Goal: Task Accomplishment & Management: Complete application form

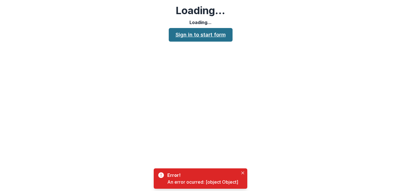
click at [223, 34] on link "Sign in to start form" at bounding box center [201, 35] width 64 height 14
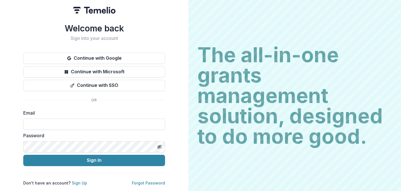
drag, startPoint x: 158, startPoint y: 122, endPoint x: 297, endPoint y: 0, distance: 184.6
click at [0, 0] on div "Welcome back Sign into your account Continue with Google Continue with Microsof…" at bounding box center [94, 95] width 188 height 191
paste input "**********"
type input "**********"
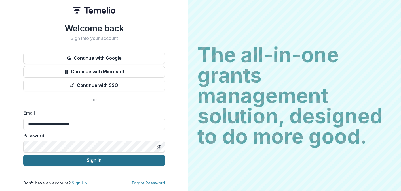
click at [134, 155] on button "Sign In" at bounding box center [94, 160] width 142 height 11
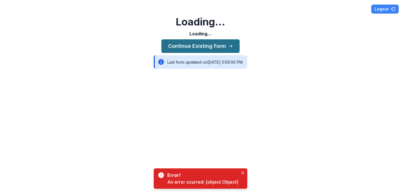
click at [225, 45] on button "Continue Existing Form" at bounding box center [200, 46] width 78 height 14
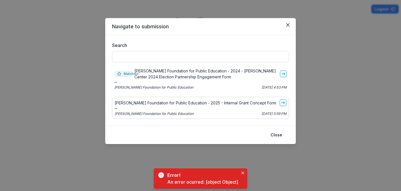
click at [198, 102] on p "[PERSON_NAME] Foundation for Public Education - 2025 - Internal Grant Concept F…" at bounding box center [196, 103] width 162 height 6
click at [282, 102] on icon "go-to" at bounding box center [283, 103] width 5 height 5
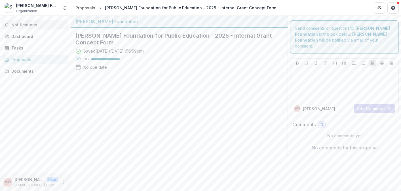
click at [50, 25] on span "Notifications" at bounding box center [38, 25] width 55 height 5
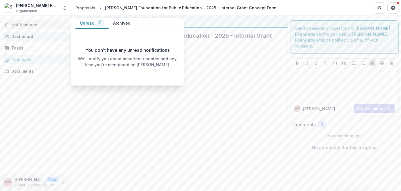
click at [42, 35] on div "Dashboard" at bounding box center [37, 36] width 52 height 6
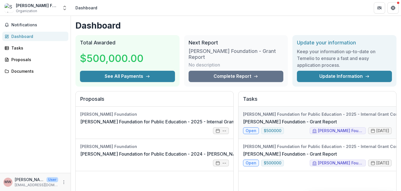
scroll to position [0, 26]
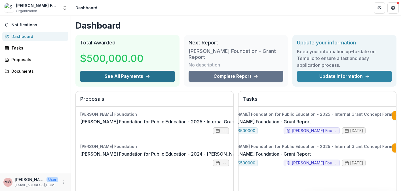
click at [145, 75] on icon "button" at bounding box center [147, 76] width 5 height 5
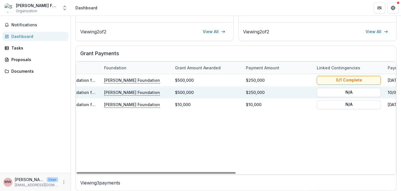
scroll to position [0, 0]
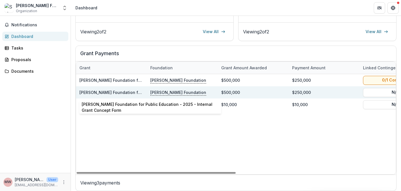
click at [133, 93] on link "[PERSON_NAME] Foundation for Public Education - 2025 - Internal Grant Concept F…" at bounding box center [164, 92] width 171 height 5
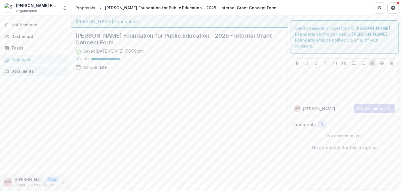
click at [32, 71] on div "Documents" at bounding box center [37, 71] width 52 height 6
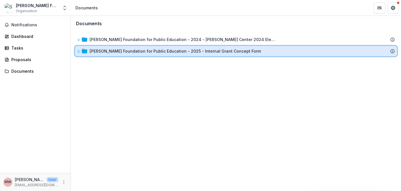
click at [79, 51] on icon at bounding box center [79, 51] width 2 height 2
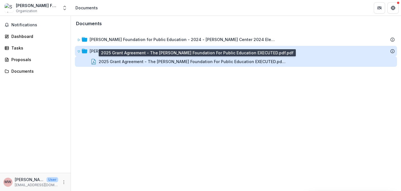
click at [103, 61] on div "2025 Grant Agreement - The [PERSON_NAME] Foundation For Public Education EXECUT…" at bounding box center [192, 62] width 187 height 6
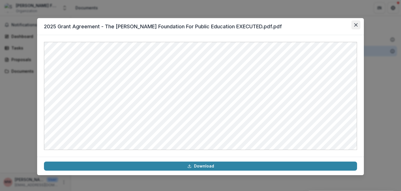
click at [357, 26] on button "Close" at bounding box center [355, 24] width 9 height 9
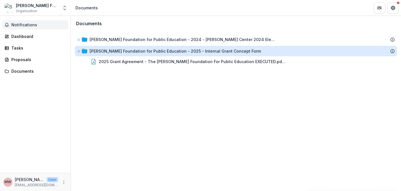
click at [37, 25] on span "Notifications" at bounding box center [38, 25] width 55 height 5
click at [33, 37] on div "Dashboard" at bounding box center [37, 36] width 52 height 6
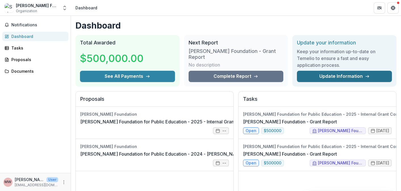
click at [351, 76] on link "Update Information" at bounding box center [344, 76] width 95 height 11
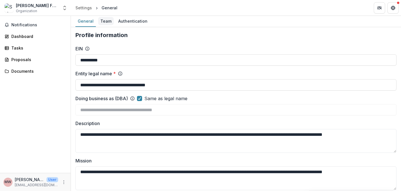
click at [107, 20] on div "Team" at bounding box center [106, 21] width 16 height 8
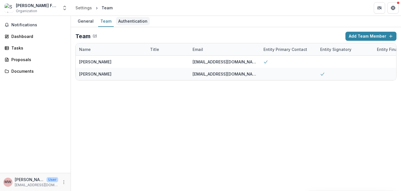
click at [124, 20] on div "Authentication" at bounding box center [133, 21] width 34 height 8
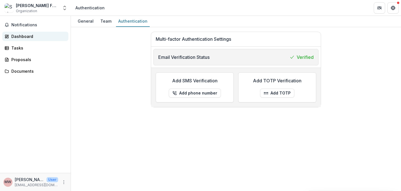
click at [27, 36] on div "Dashboard" at bounding box center [37, 36] width 52 height 6
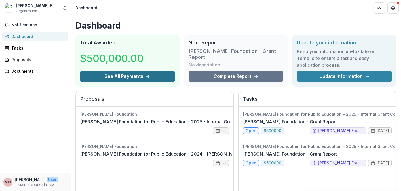
click at [130, 76] on button "See All Payments" at bounding box center [127, 76] width 95 height 11
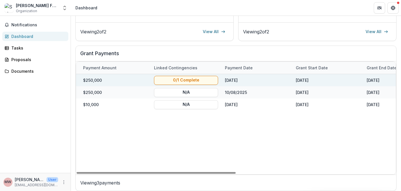
scroll to position [0, 213]
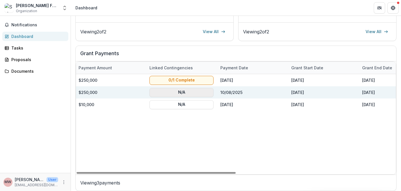
click at [192, 93] on button "N/A" at bounding box center [181, 92] width 64 height 9
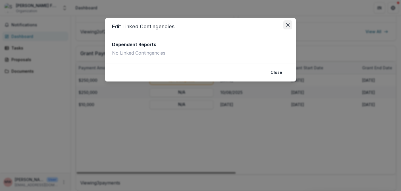
click at [286, 24] on icon "Close" at bounding box center [287, 24] width 3 height 3
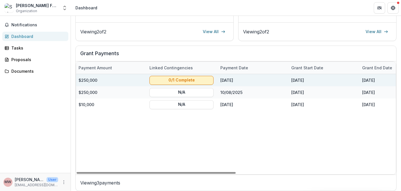
click at [192, 79] on button "0/1 Complete" at bounding box center [181, 80] width 64 height 9
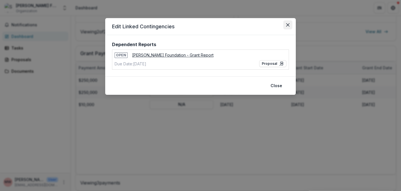
click at [287, 26] on icon "Close" at bounding box center [287, 24] width 3 height 3
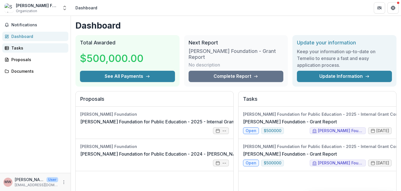
click at [27, 45] on div "Tasks" at bounding box center [37, 48] width 52 height 6
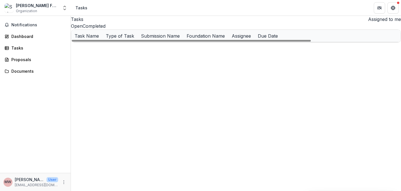
click at [128, 51] on u "[PERSON_NAME] Foundation - Grant Report" at bounding box center [119, 48] width 88 height 5
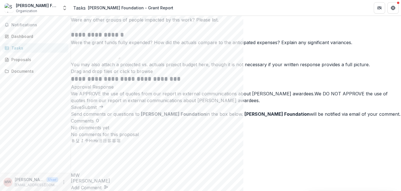
scroll to position [463, 0]
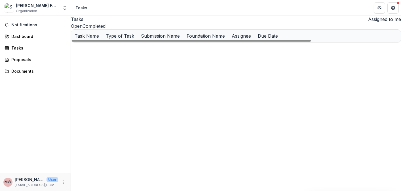
scroll to position [0, 116]
